Goal: Information Seeking & Learning: Learn about a topic

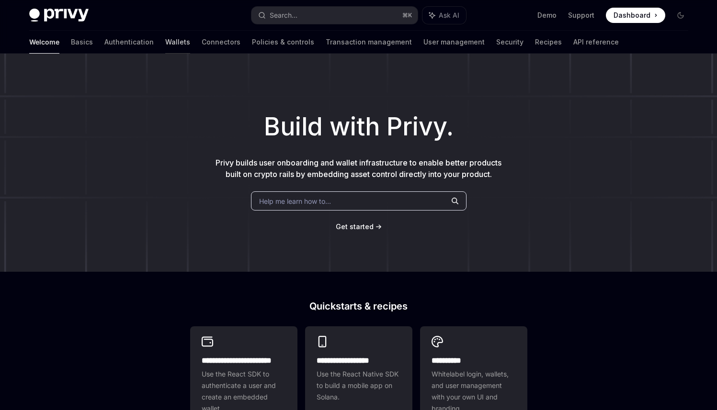
click at [165, 37] on link "Wallets" at bounding box center [177, 42] width 25 height 23
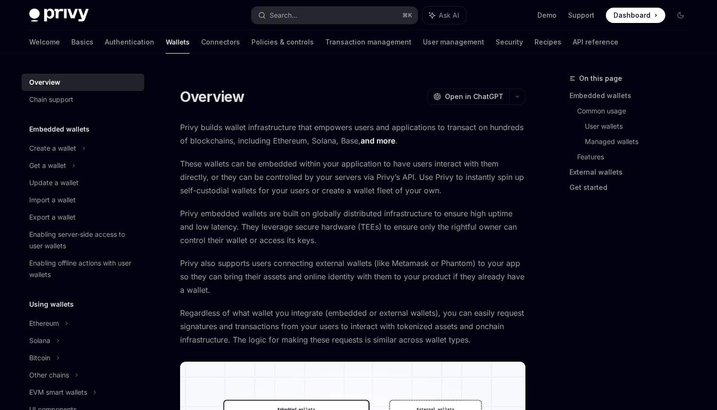
type textarea "*"
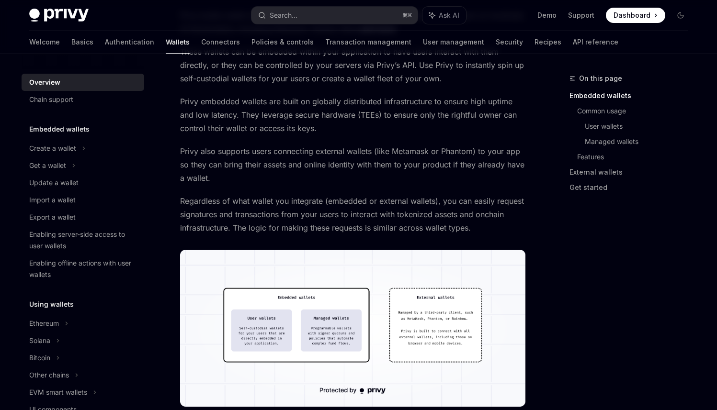
scroll to position [112, 0]
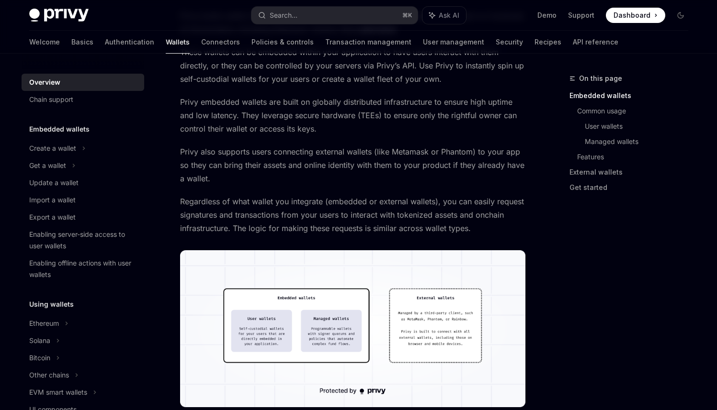
click at [408, 161] on span "Privy also supports users connecting external wallets (like Metamask or Phantom…" at bounding box center [352, 165] width 345 height 40
click at [475, 170] on span "Privy also supports users connecting external wallets (like Metamask or Phantom…" at bounding box center [352, 165] width 345 height 40
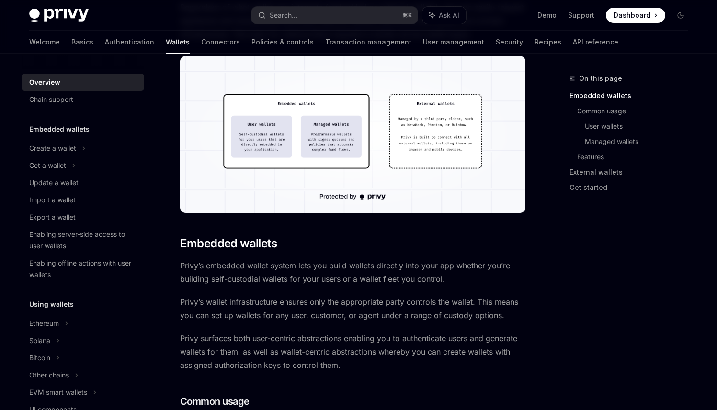
scroll to position [309, 0]
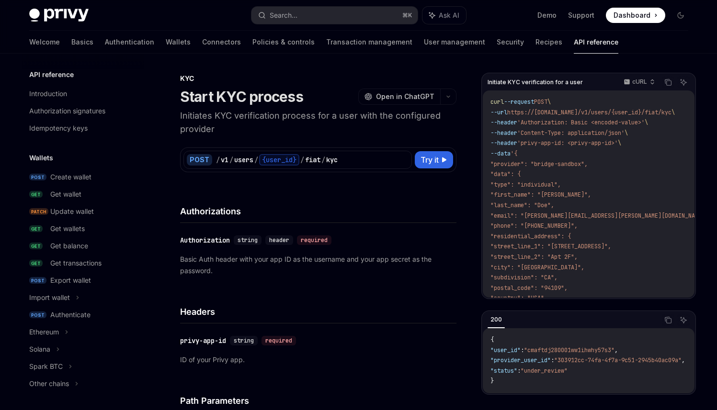
scroll to position [275, 0]
